Goal: Task Accomplishment & Management: Use online tool/utility

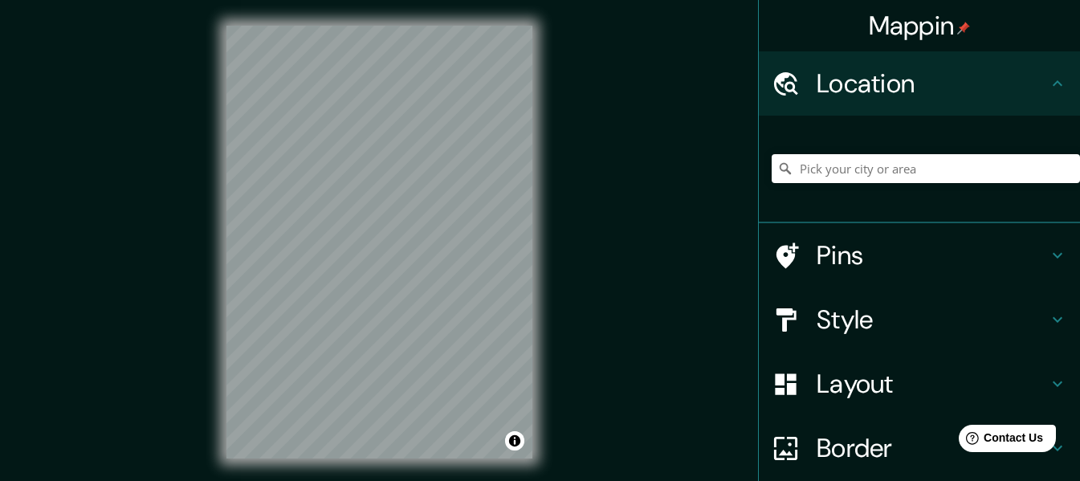
click at [551, 272] on div "© Mapbox © OpenStreetMap Improve this map" at bounding box center [379, 242] width 357 height 484
click at [865, 312] on h4 "Style" at bounding box center [932, 320] width 231 height 32
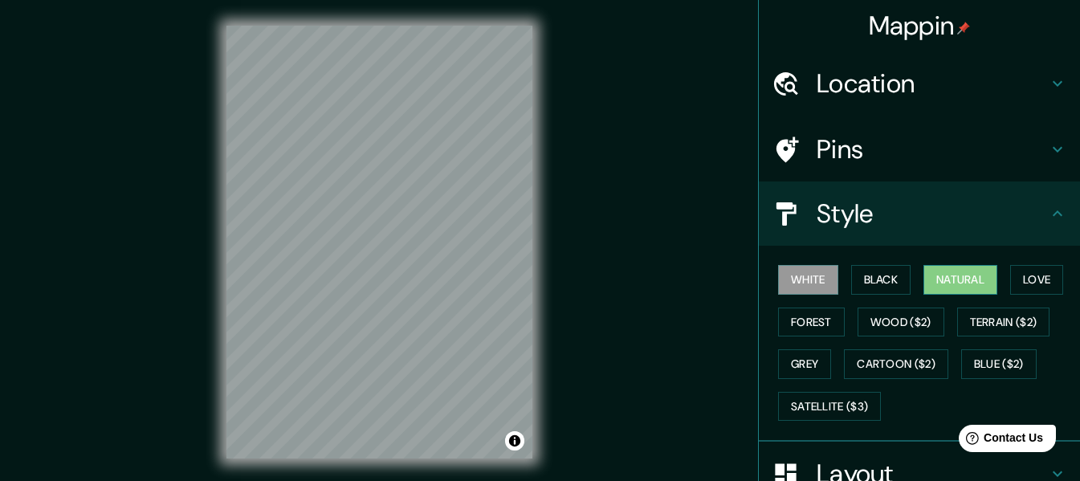
click at [929, 275] on button "Natural" at bounding box center [961, 280] width 74 height 30
click at [891, 98] on h4 "Location" at bounding box center [932, 83] width 231 height 32
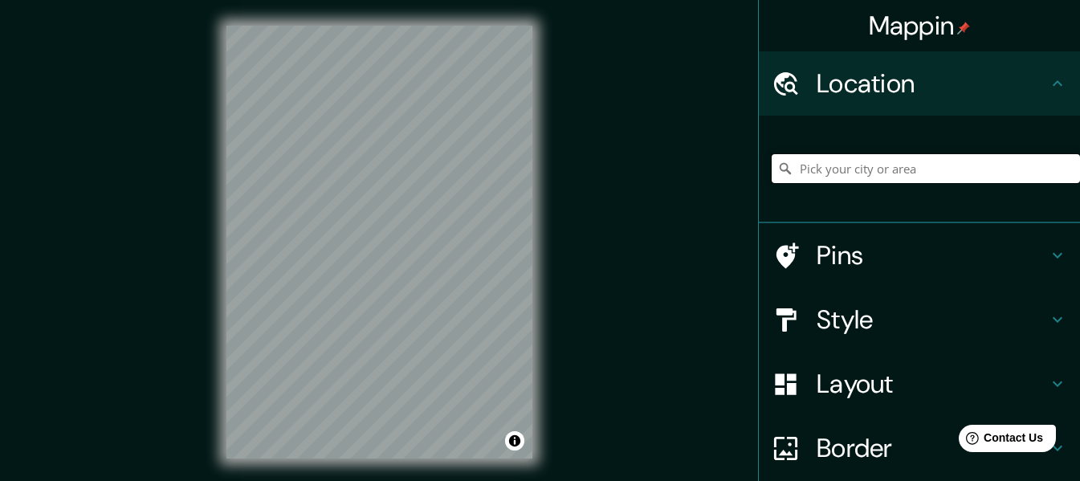
click at [863, 173] on input "Pick your city or area" at bounding box center [926, 168] width 308 height 29
drag, startPoint x: 972, startPoint y: 173, endPoint x: 683, endPoint y: 179, distance: 288.4
click at [683, 179] on div "Mappin Location [GEOGRAPHIC_DATA], [US_STATE], [GEOGRAPHIC_DATA] Pins Style Lay…" at bounding box center [540, 255] width 1080 height 510
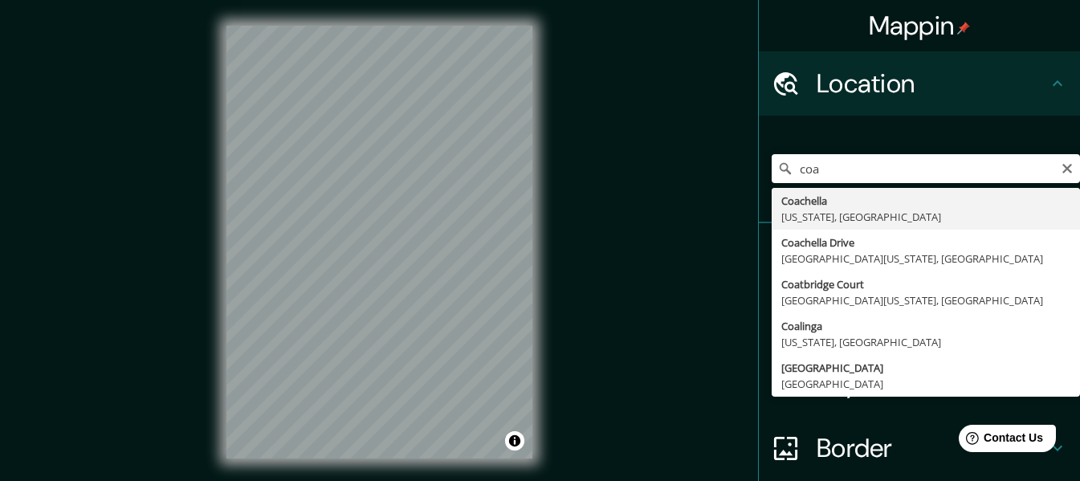
drag, startPoint x: 902, startPoint y: 202, endPoint x: 879, endPoint y: 210, distance: 23.6
type input "Coachella, [US_STATE], [GEOGRAPHIC_DATA]"
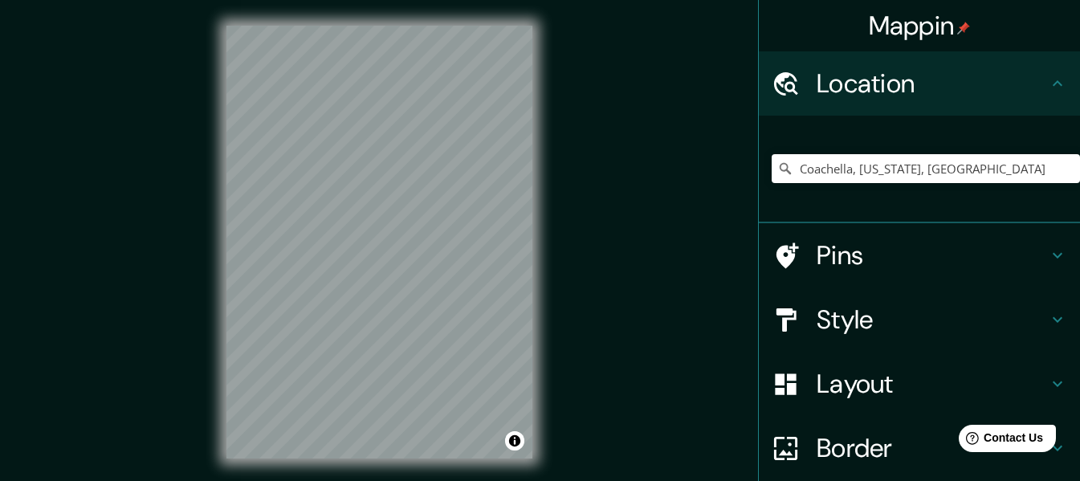
click at [822, 329] on h4 "Style" at bounding box center [932, 320] width 231 height 32
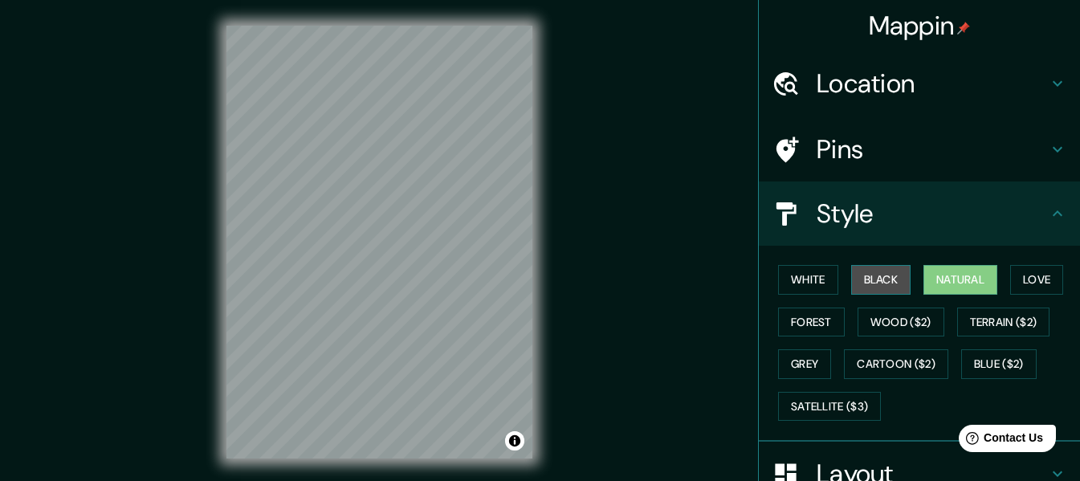
click at [855, 277] on button "Black" at bounding box center [881, 280] width 60 height 30
click at [851, 274] on button "Black" at bounding box center [881, 280] width 60 height 30
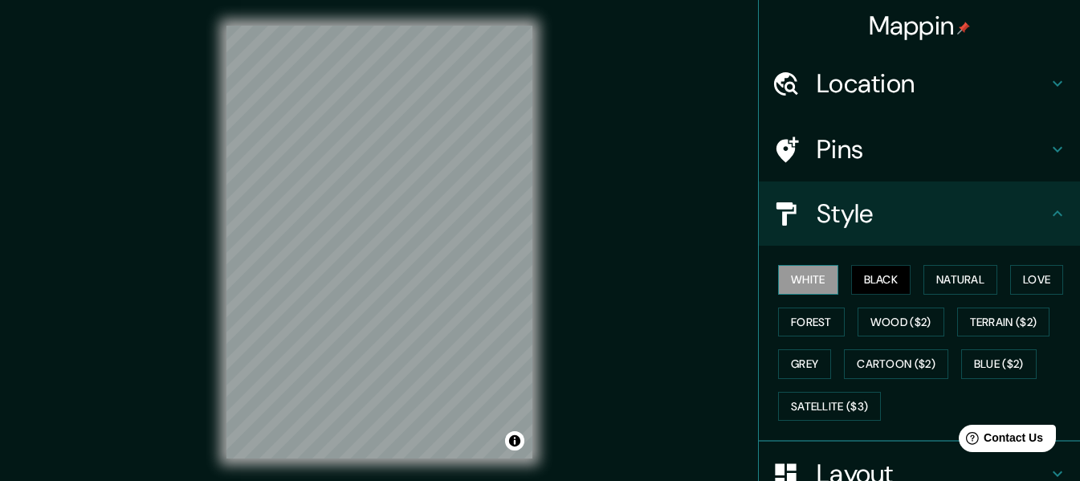
click at [793, 273] on button "White" at bounding box center [808, 280] width 60 height 30
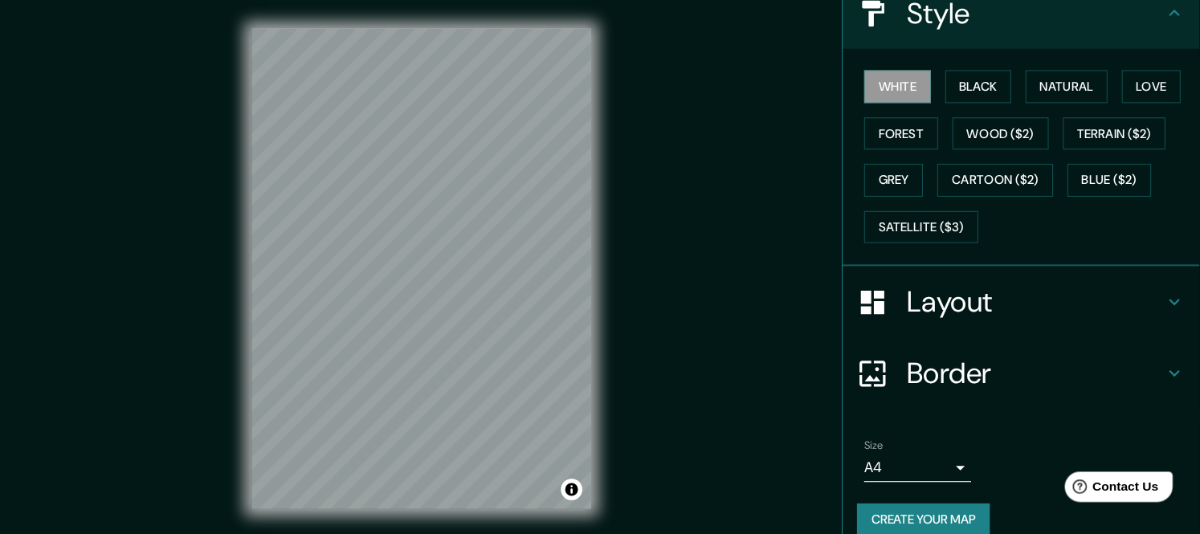
scroll to position [223, 0]
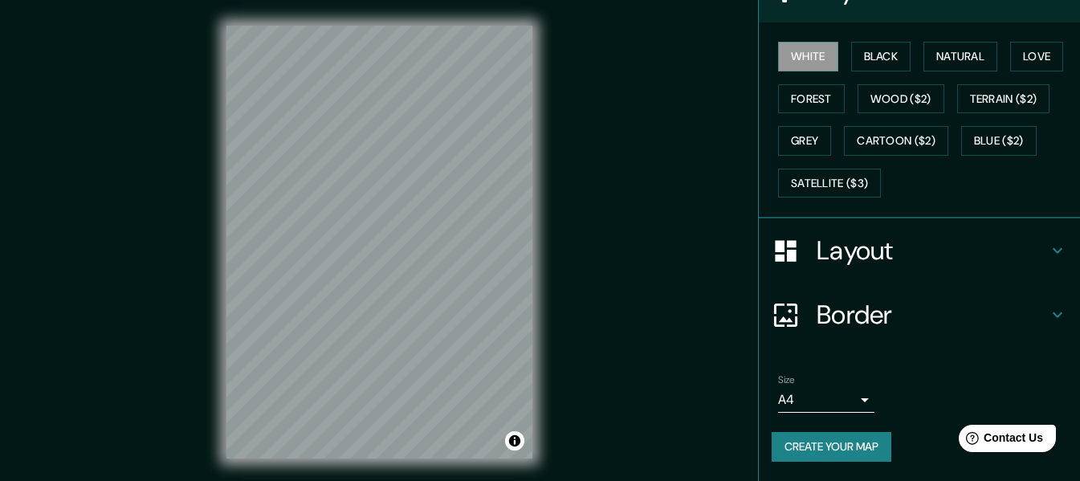
click at [836, 405] on body "Mappin Location [GEOGRAPHIC_DATA], [US_STATE], [GEOGRAPHIC_DATA] Pins Style Whi…" at bounding box center [540, 240] width 1080 height 481
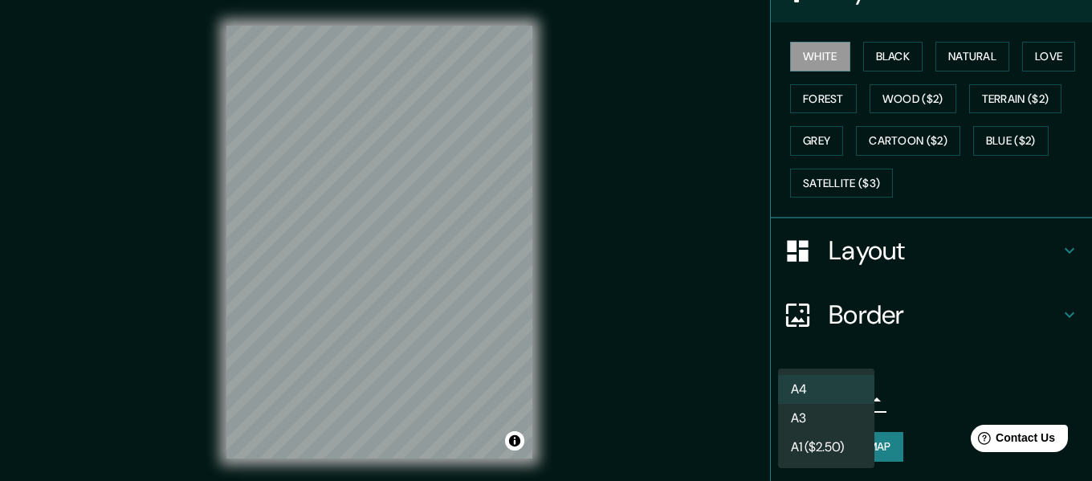
click at [829, 416] on li "A3" at bounding box center [826, 418] width 96 height 29
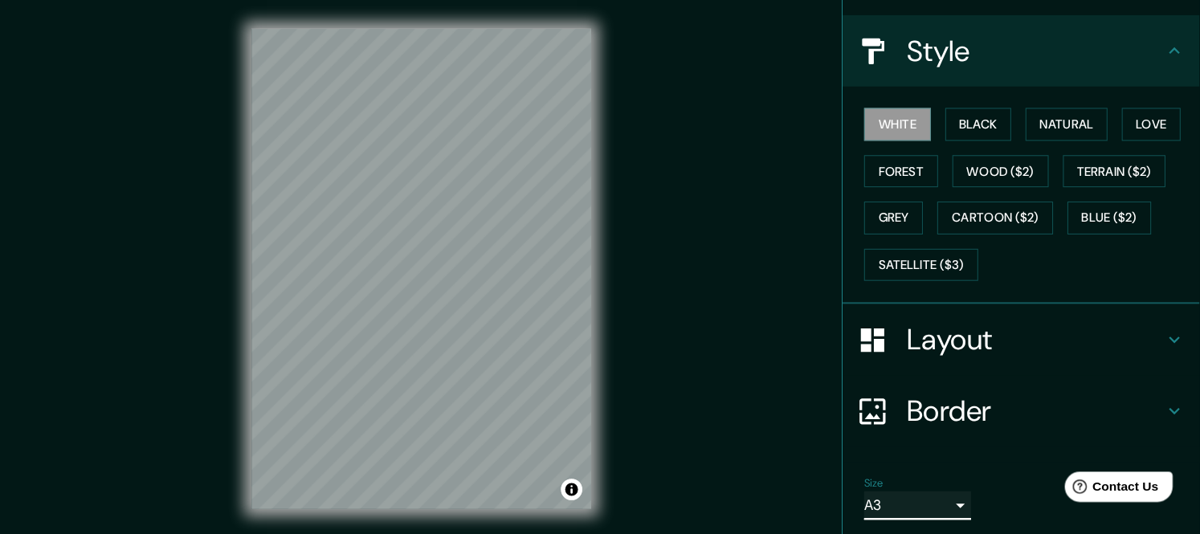
scroll to position [167, 0]
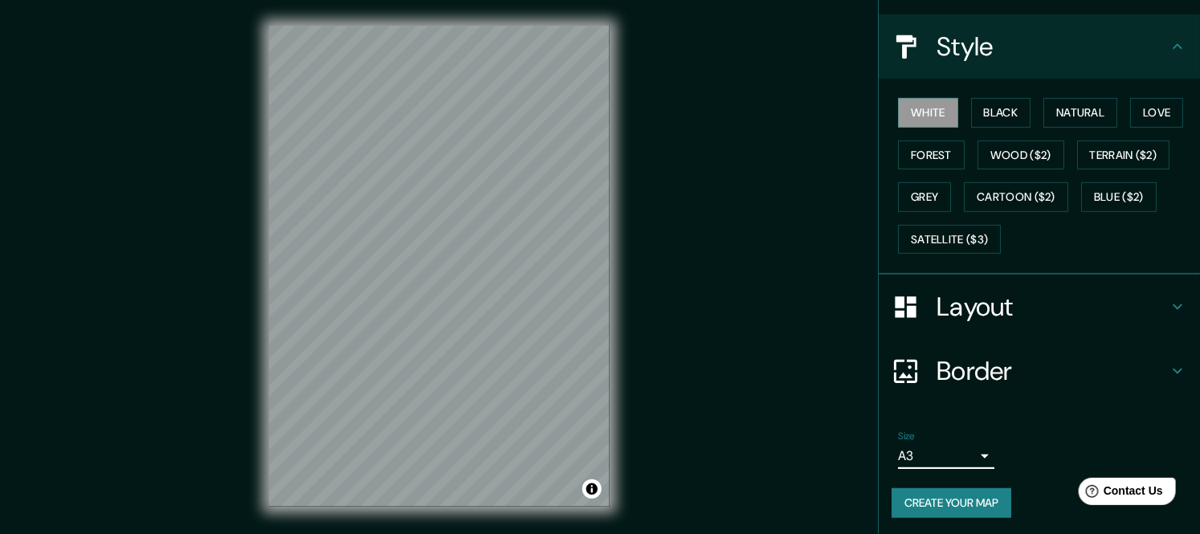
click at [1000, 321] on h4 "Layout" at bounding box center [1051, 307] width 231 height 32
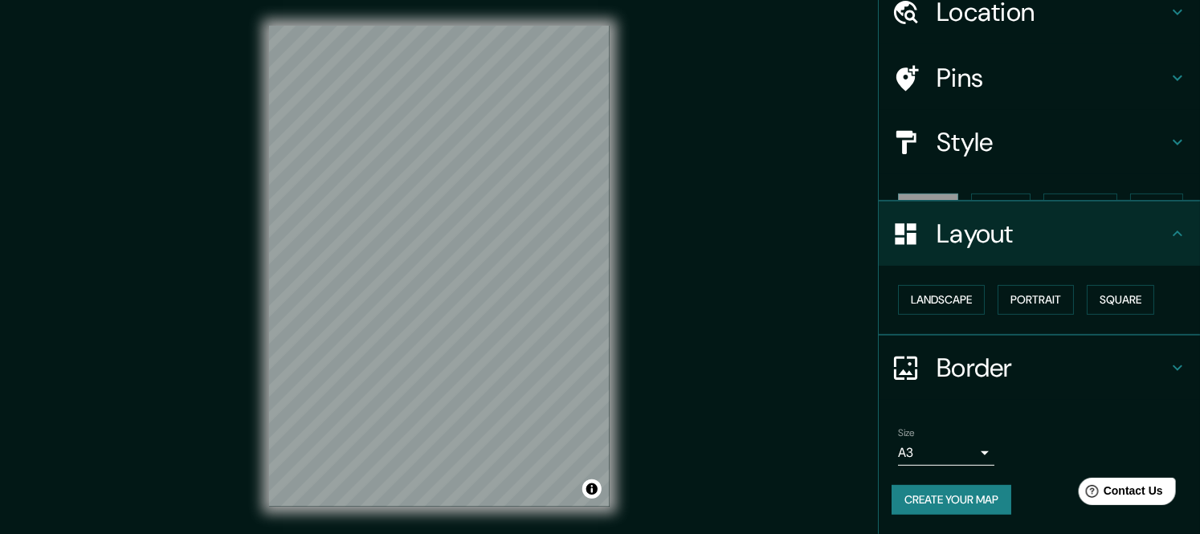
scroll to position [41, 0]
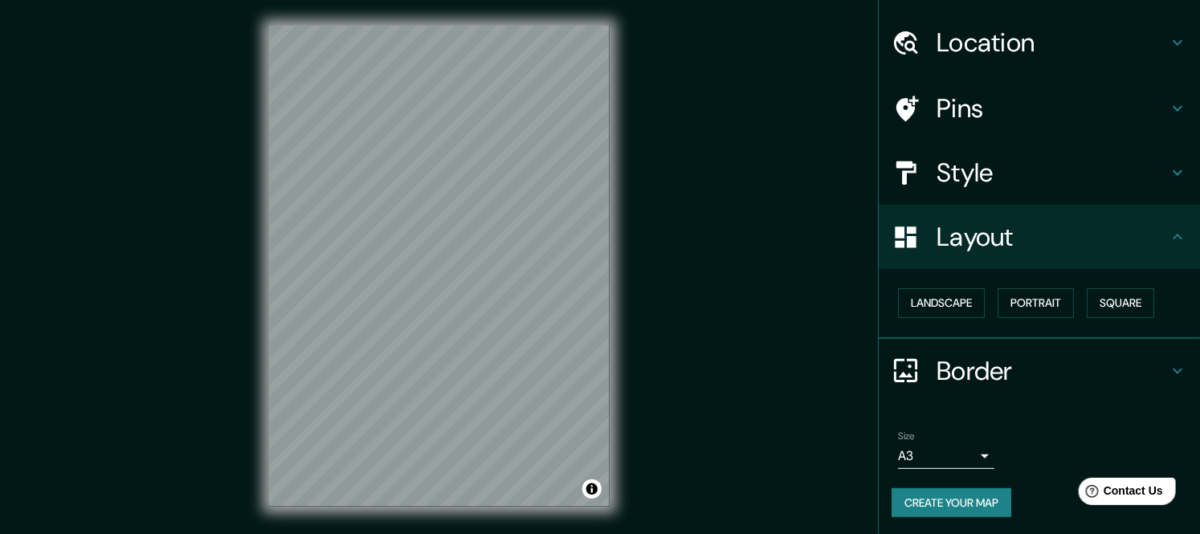
click at [964, 362] on h4 "Border" at bounding box center [1051, 371] width 231 height 32
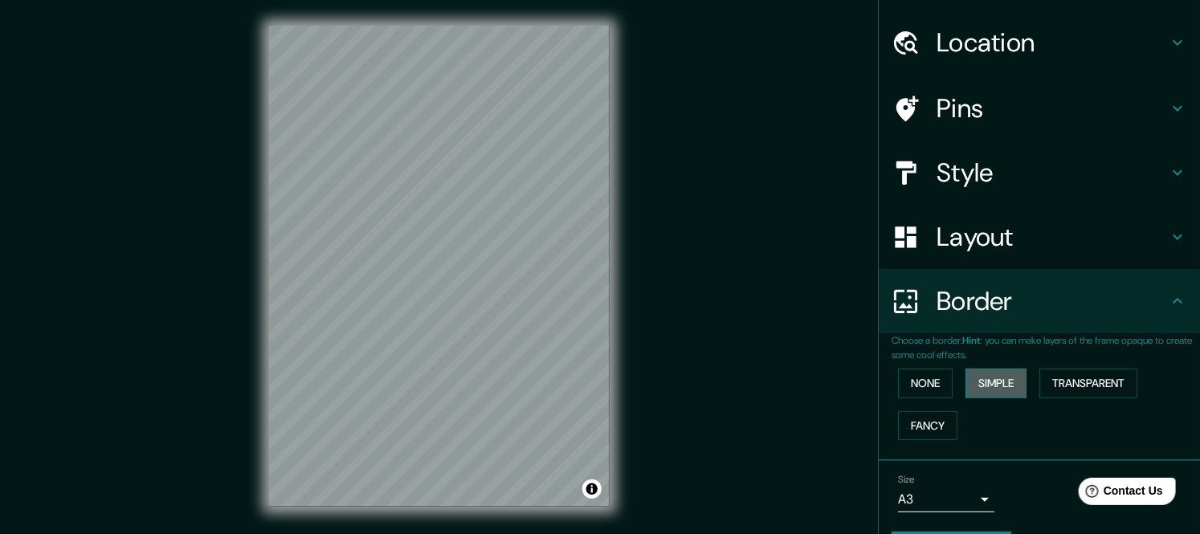
click at [999, 388] on button "Simple" at bounding box center [995, 384] width 61 height 30
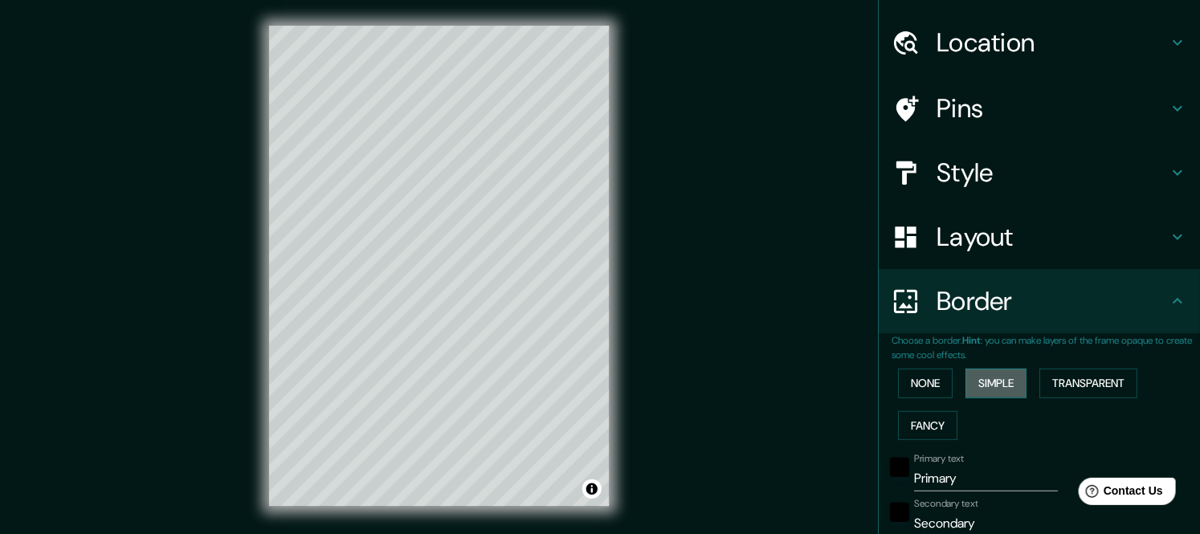
click at [986, 375] on button "Simple" at bounding box center [995, 384] width 61 height 30
type input "169"
type input "34"
click at [1049, 388] on button "Transparent" at bounding box center [1088, 384] width 98 height 30
click at [924, 426] on button "Fancy" at bounding box center [927, 426] width 59 height 30
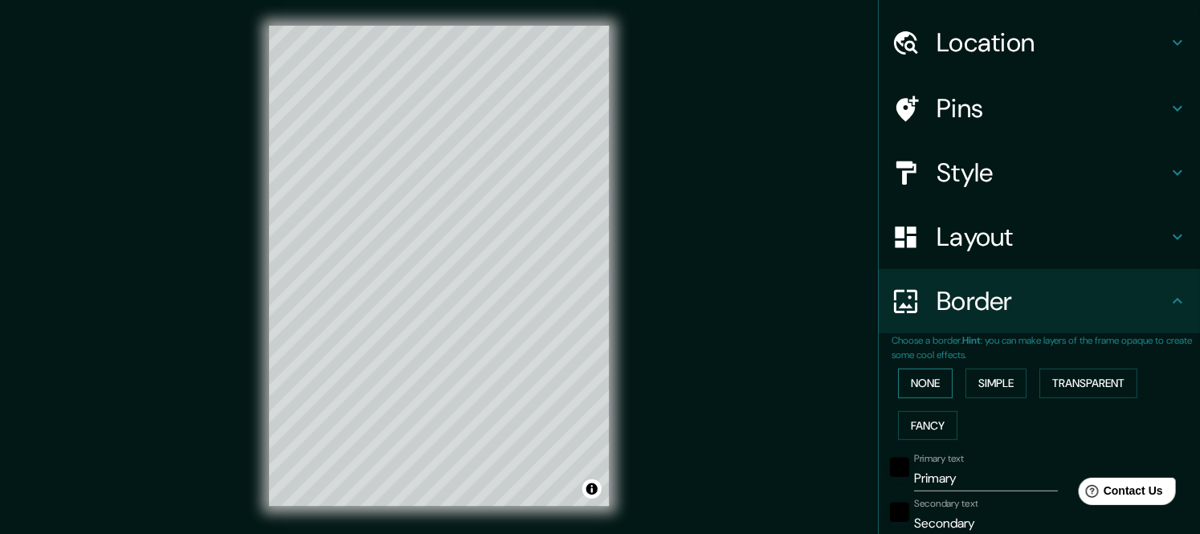
click at [924, 386] on button "None" at bounding box center [925, 384] width 55 height 30
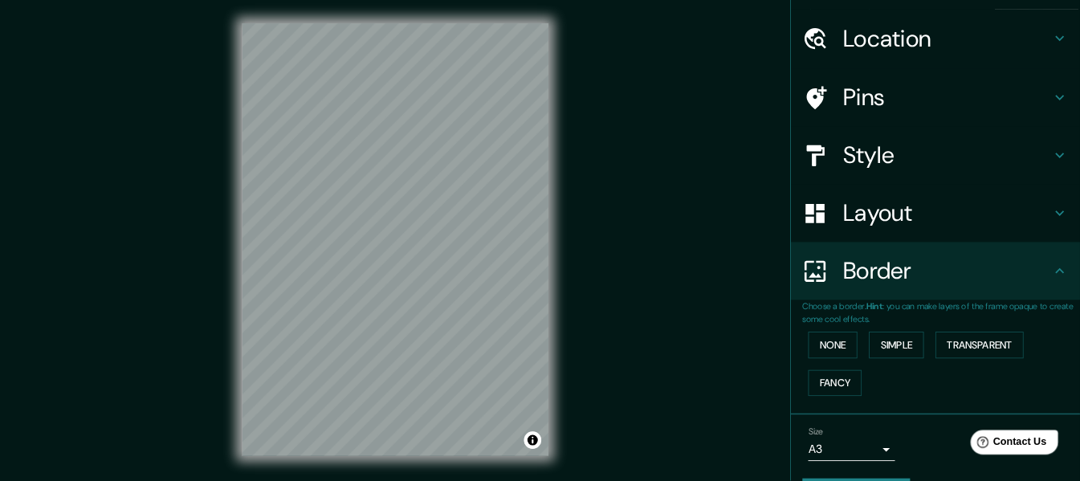
scroll to position [0, 0]
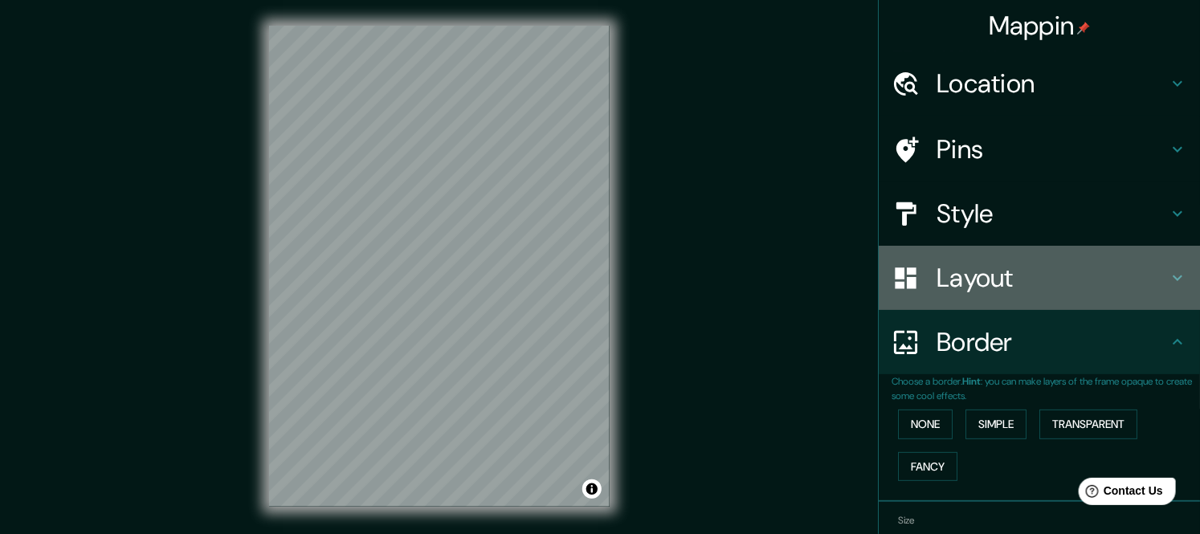
click at [1014, 268] on h4 "Layout" at bounding box center [1051, 278] width 231 height 32
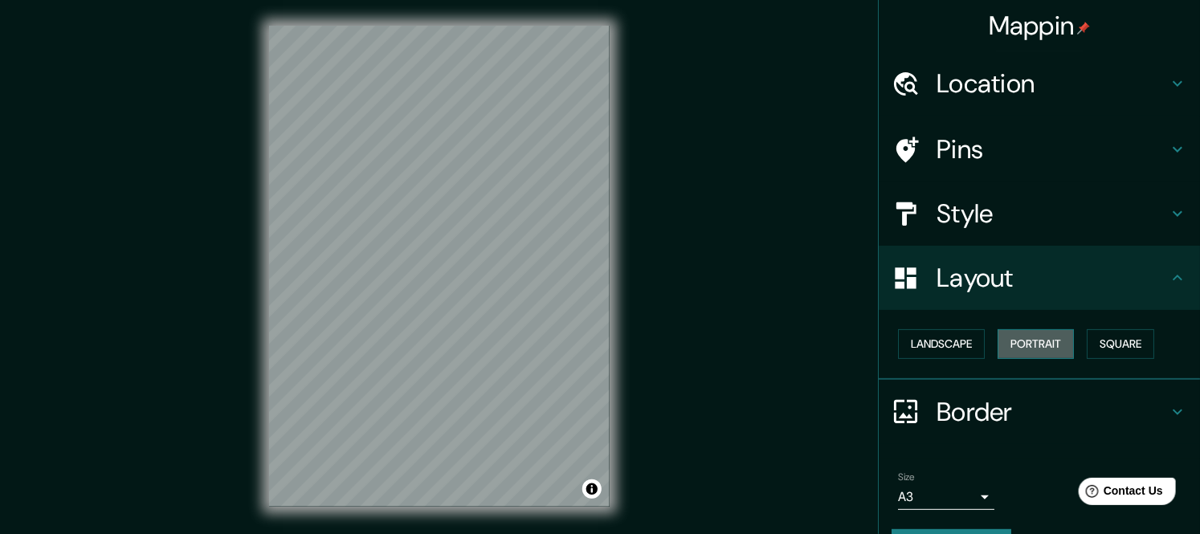
click at [1012, 340] on button "Portrait" at bounding box center [1035, 344] width 76 height 30
click at [1079, 344] on button "Square" at bounding box center [1120, 344] width 67 height 30
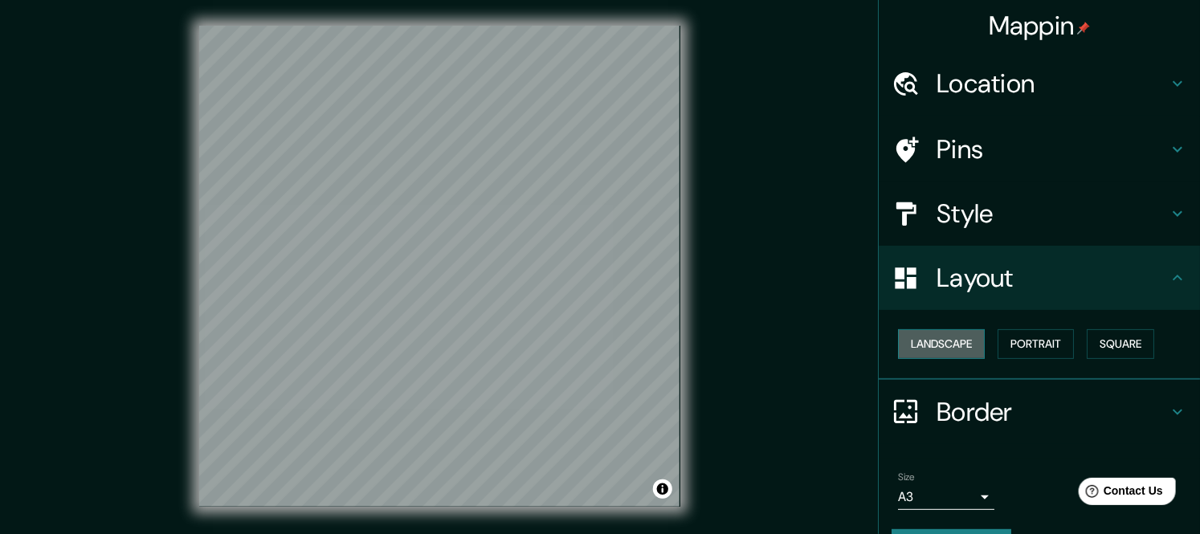
click at [902, 337] on button "Landscape" at bounding box center [941, 344] width 87 height 30
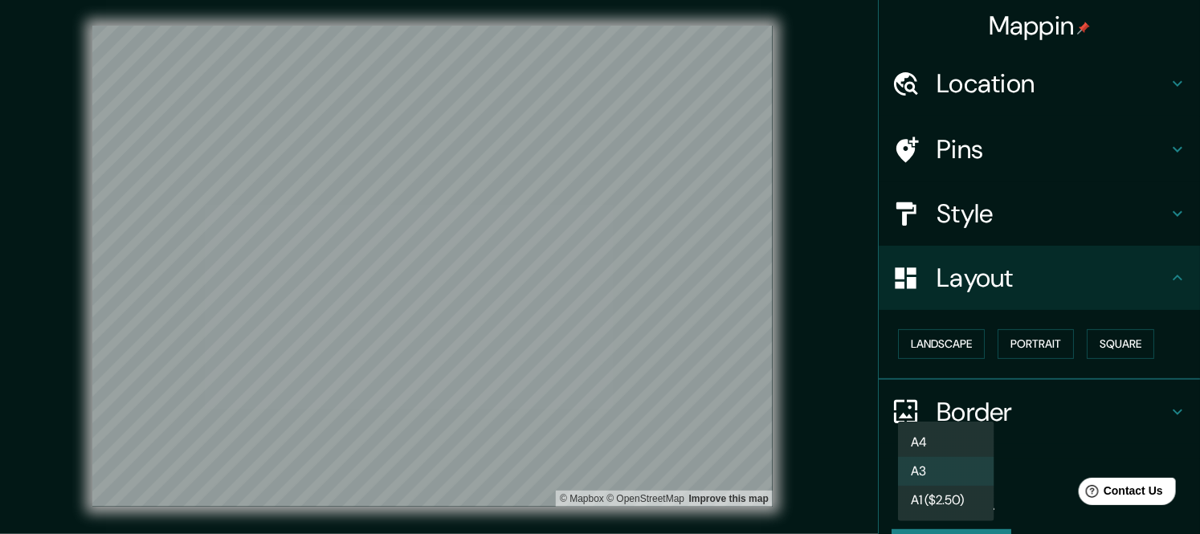
click at [956, 480] on body "Mappin Location [GEOGRAPHIC_DATA], [US_STATE], [GEOGRAPHIC_DATA] Pins Style Lay…" at bounding box center [600, 267] width 1200 height 534
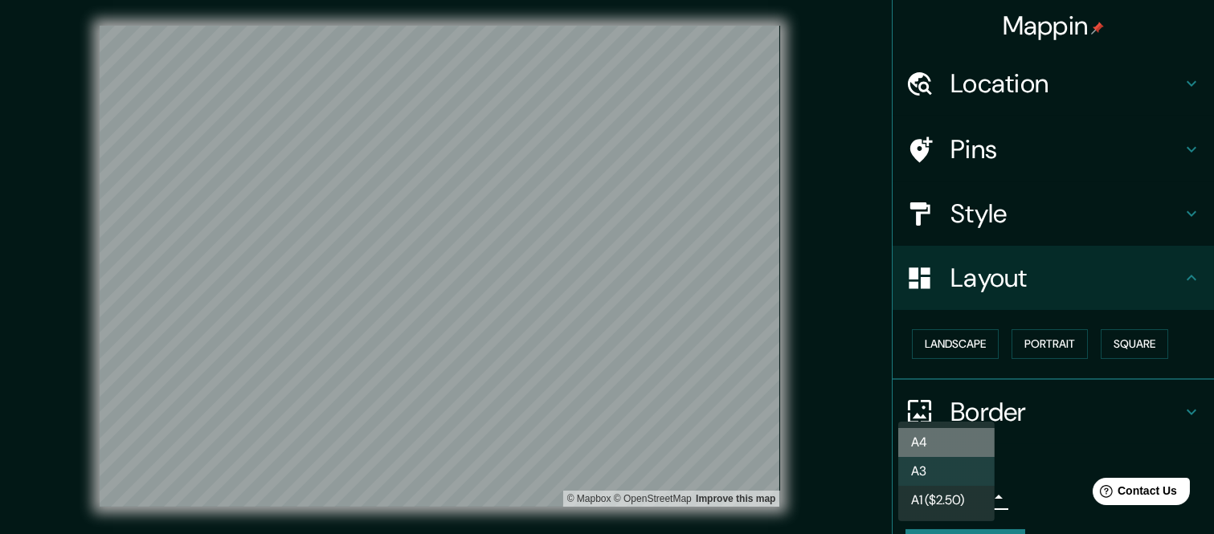
click at [964, 447] on li "A4" at bounding box center [946, 442] width 96 height 29
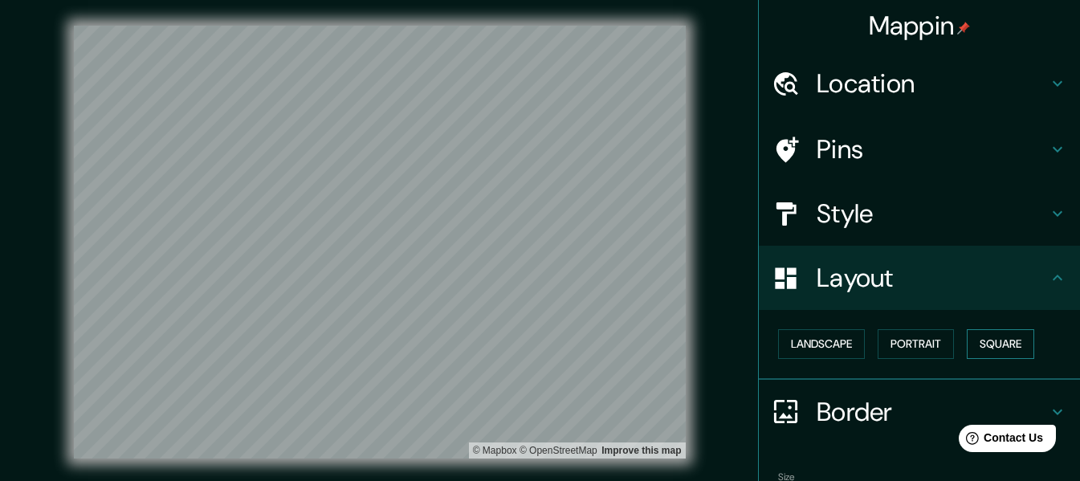
click at [980, 343] on button "Square" at bounding box center [1000, 344] width 67 height 30
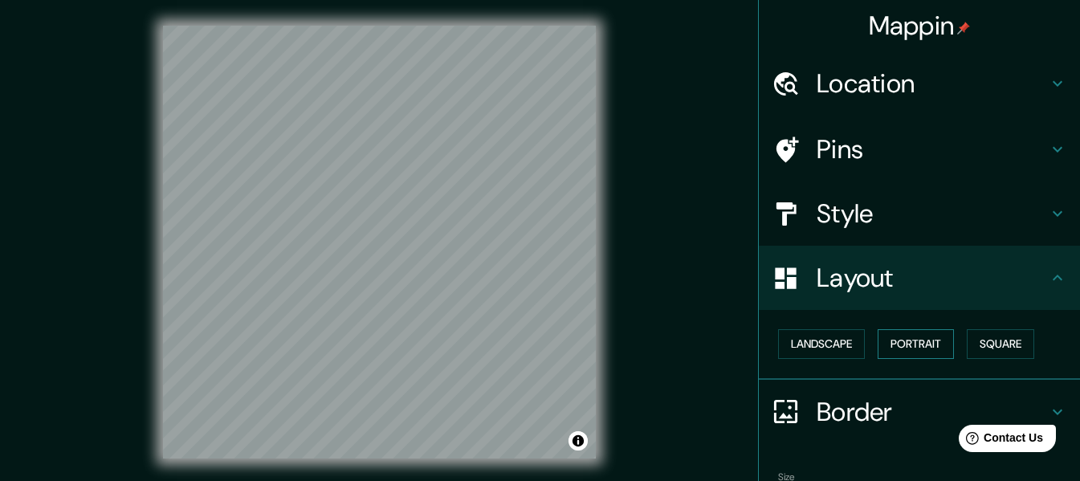
click at [896, 341] on button "Portrait" at bounding box center [916, 344] width 76 height 30
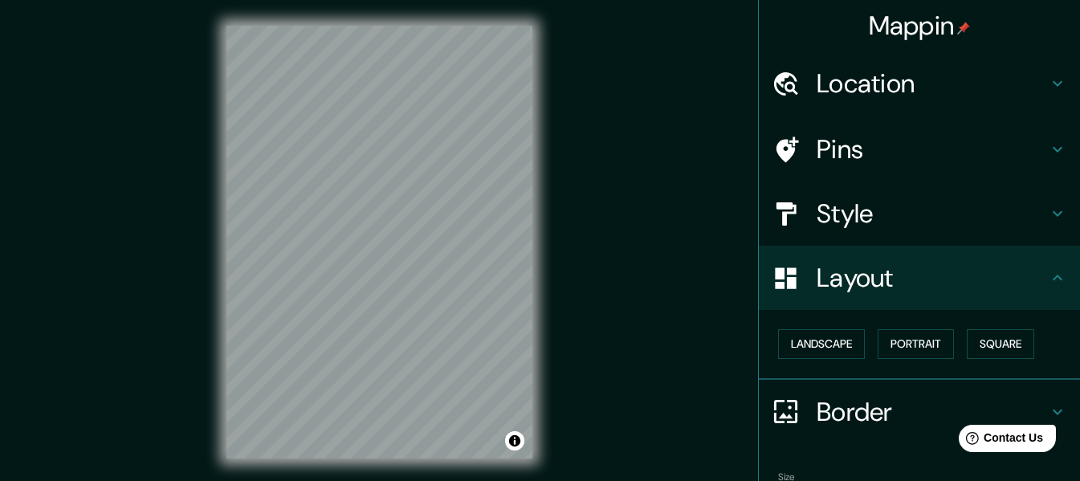
click at [819, 218] on h4 "Style" at bounding box center [932, 214] width 231 height 32
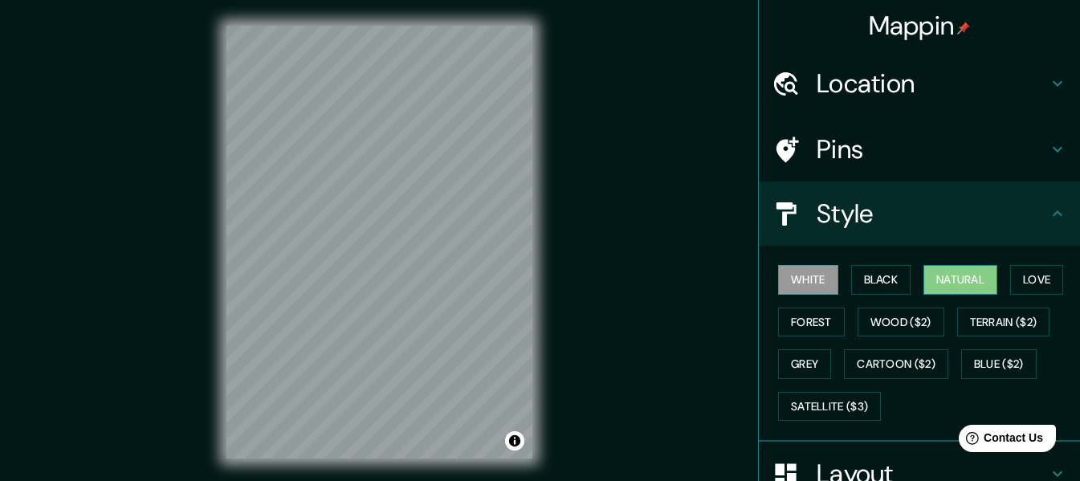
click at [935, 278] on button "Natural" at bounding box center [961, 280] width 74 height 30
click at [1029, 274] on button "Love" at bounding box center [1036, 280] width 53 height 30
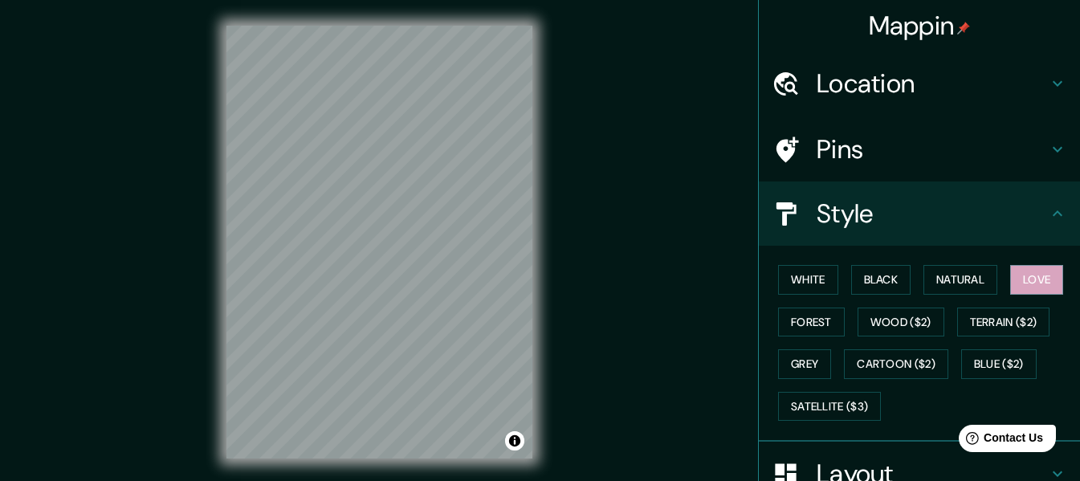
click at [800, 306] on div "White Black Natural Love Forest Wood ($2) Terrain ($2) Grey Cartoon ($2) Blue (…" at bounding box center [926, 343] width 308 height 169
click at [802, 312] on button "Forest" at bounding box center [811, 323] width 67 height 30
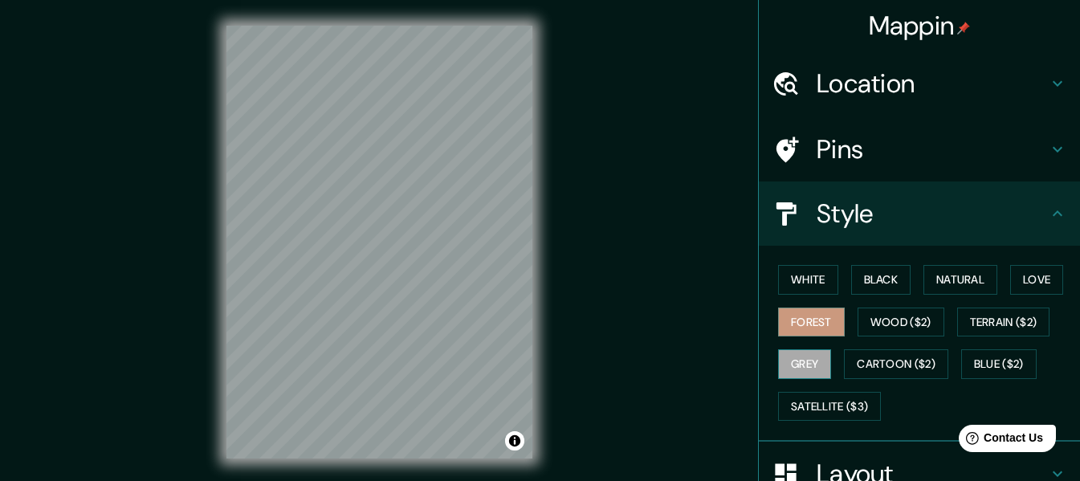
click at [785, 357] on button "Grey" at bounding box center [804, 364] width 53 height 30
drag, startPoint x: 986, startPoint y: 357, endPoint x: 973, endPoint y: 362, distance: 14.0
click at [983, 358] on button "Blue ($2)" at bounding box center [998, 364] width 75 height 30
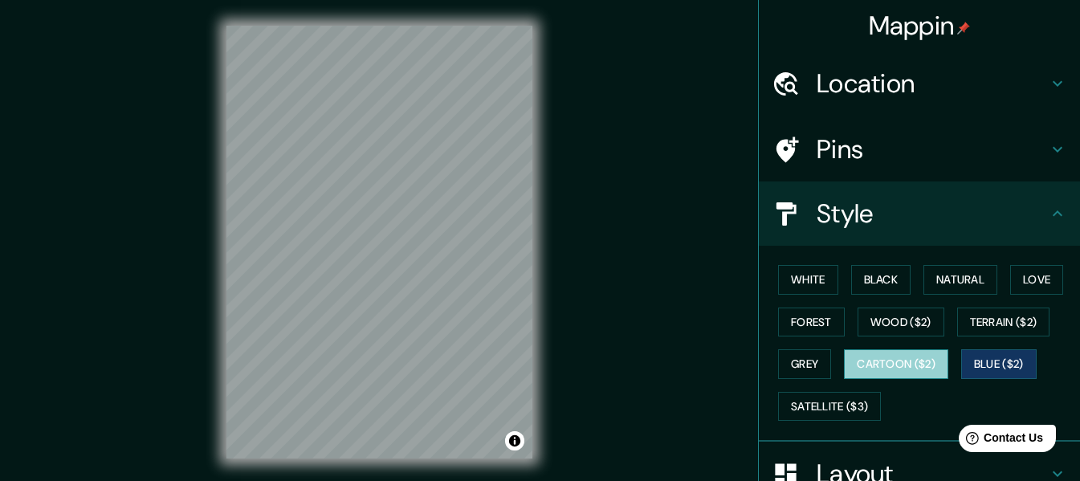
click at [931, 364] on button "Cartoon ($2)" at bounding box center [896, 364] width 104 height 30
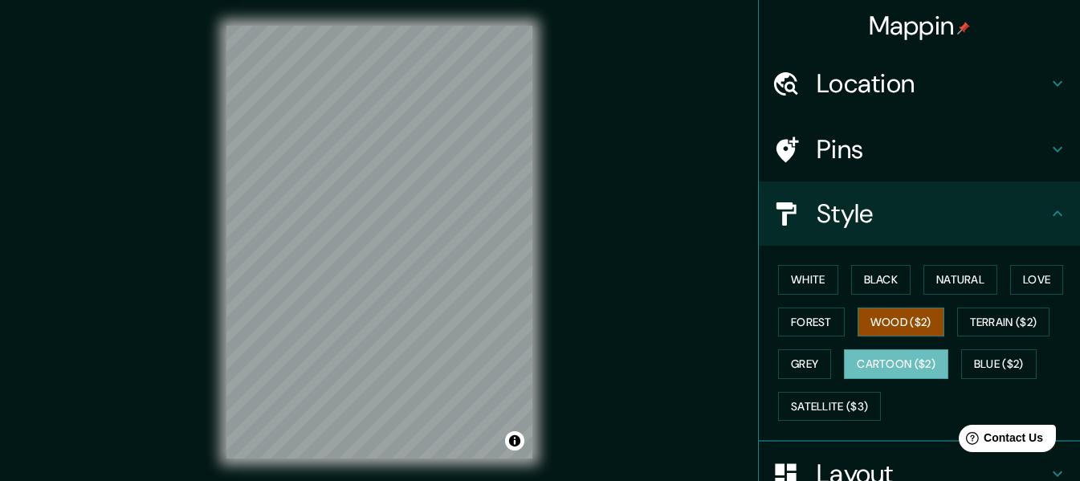
click at [920, 325] on button "Wood ($2)" at bounding box center [901, 323] width 87 height 30
click at [907, 353] on button "Cartoon ($2)" at bounding box center [896, 364] width 104 height 30
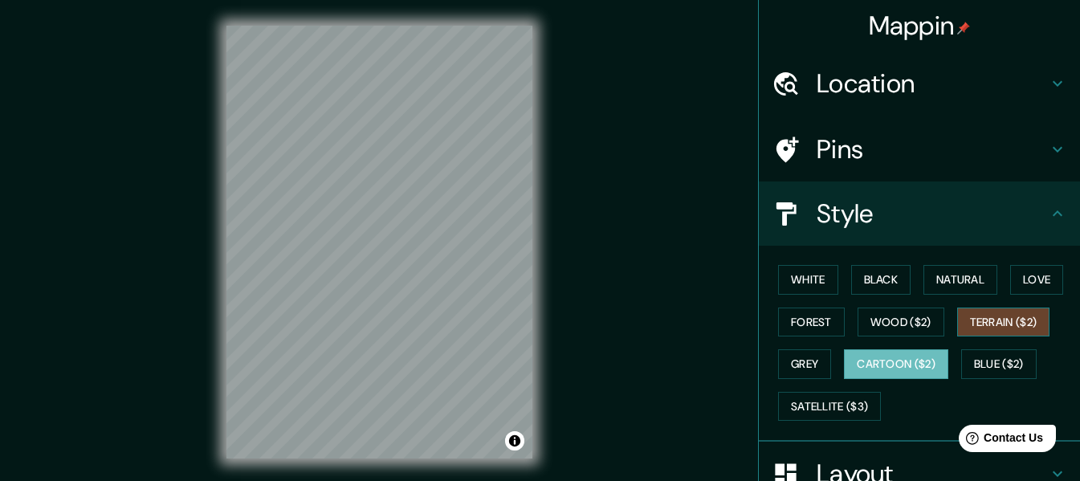
click at [965, 327] on button "Terrain ($2)" at bounding box center [1003, 323] width 93 height 30
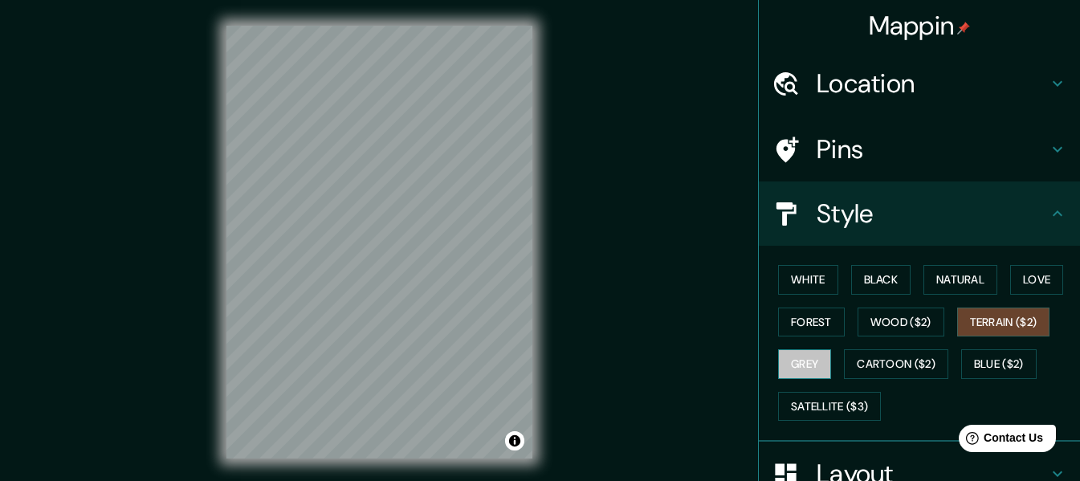
click at [814, 360] on button "Grey" at bounding box center [804, 364] width 53 height 30
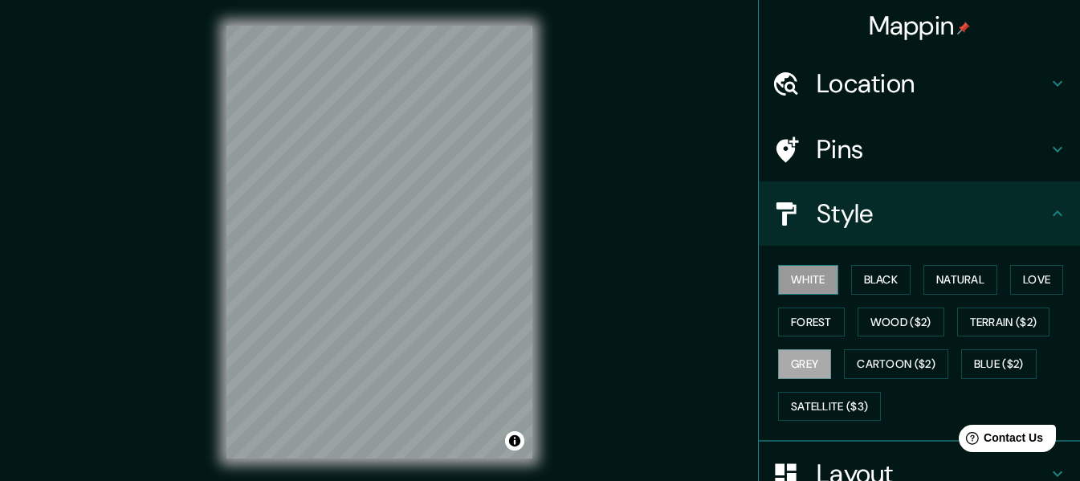
click at [806, 286] on button "White" at bounding box center [808, 280] width 60 height 30
click at [900, 273] on button "Black" at bounding box center [881, 280] width 60 height 30
click at [778, 280] on button "White" at bounding box center [808, 280] width 60 height 30
click at [936, 279] on button "Natural" at bounding box center [961, 280] width 74 height 30
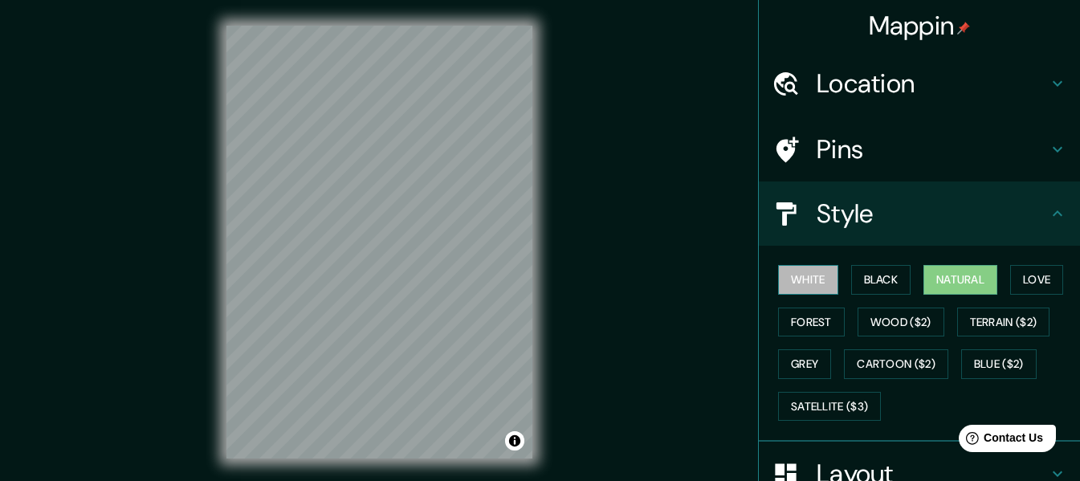
click at [797, 281] on button "White" at bounding box center [808, 280] width 60 height 30
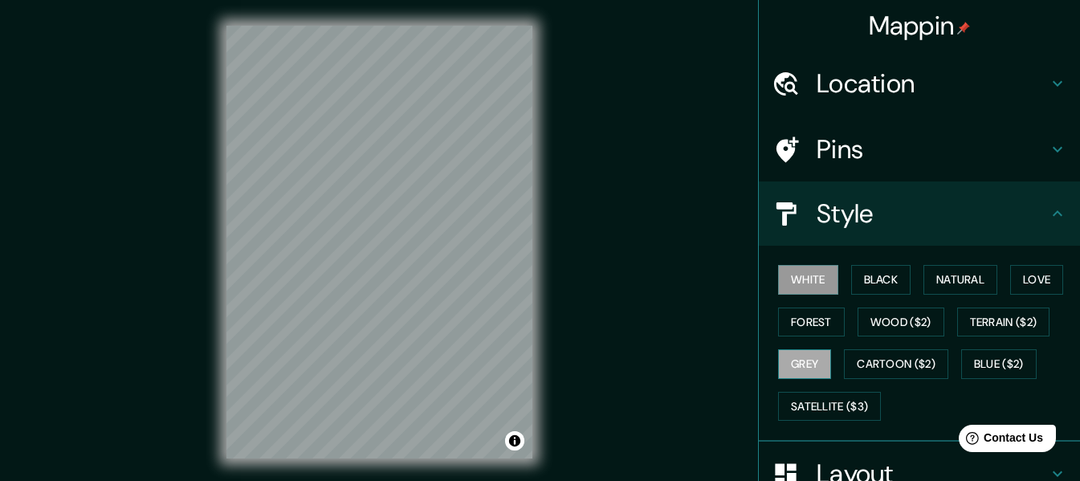
click at [794, 367] on button "Grey" at bounding box center [804, 364] width 53 height 30
click at [883, 287] on button "Black" at bounding box center [881, 280] width 60 height 30
click at [809, 284] on button "White" at bounding box center [808, 280] width 60 height 30
